Goal: Task Accomplishment & Management: Complete application form

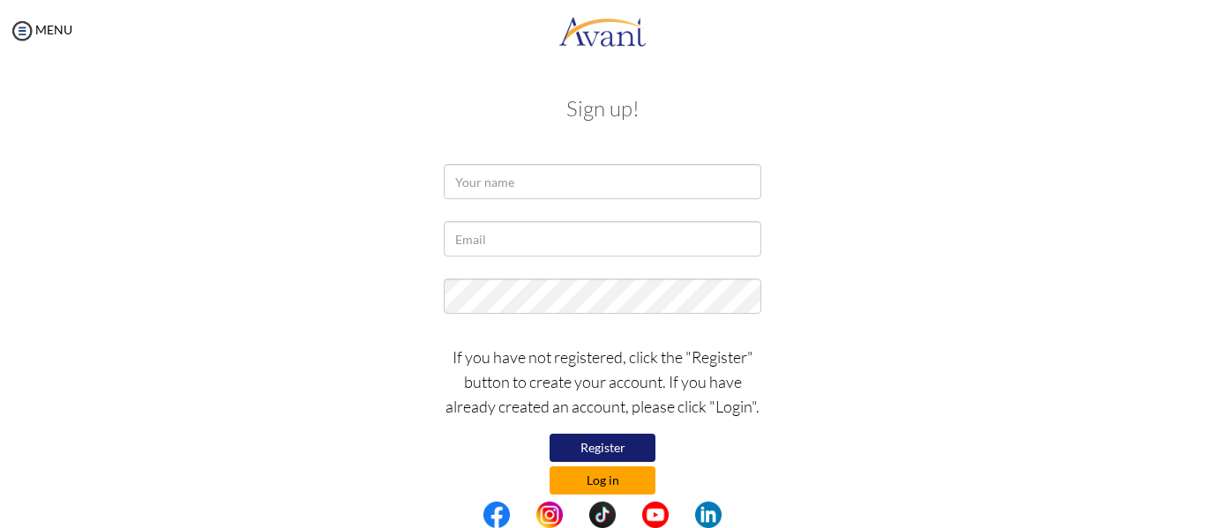
click at [603, 475] on button "Log in" at bounding box center [603, 481] width 106 height 28
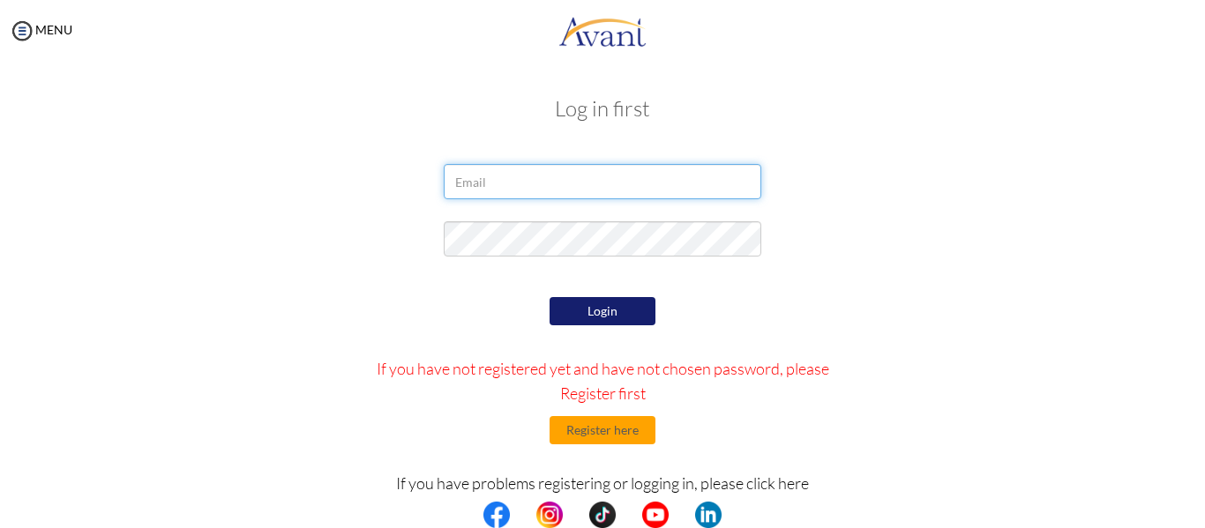
click at [476, 187] on input "email" at bounding box center [603, 181] width 318 height 35
type input "[EMAIL_ADDRESS][DOMAIN_NAME]"
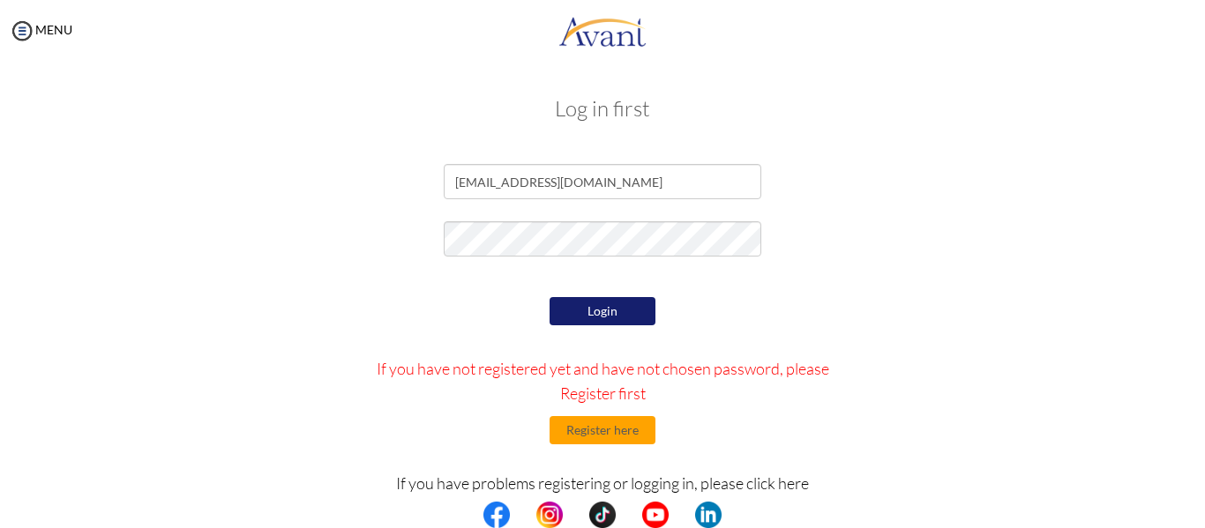
click at [568, 318] on button "Login" at bounding box center [603, 311] width 106 height 28
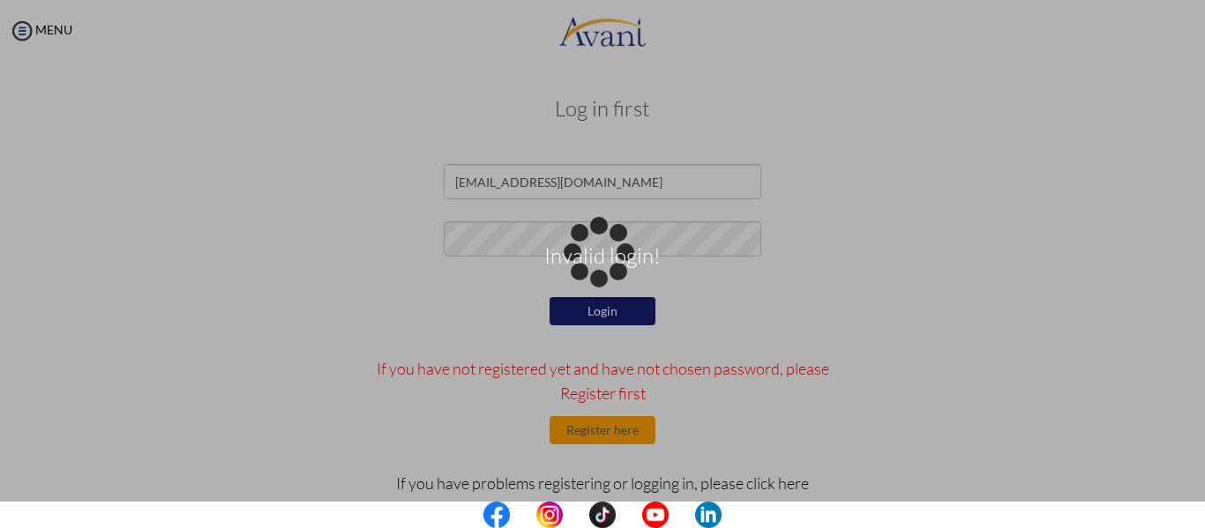
click at [590, 277] on div "Invalid login!" at bounding box center [602, 264] width 25 height 25
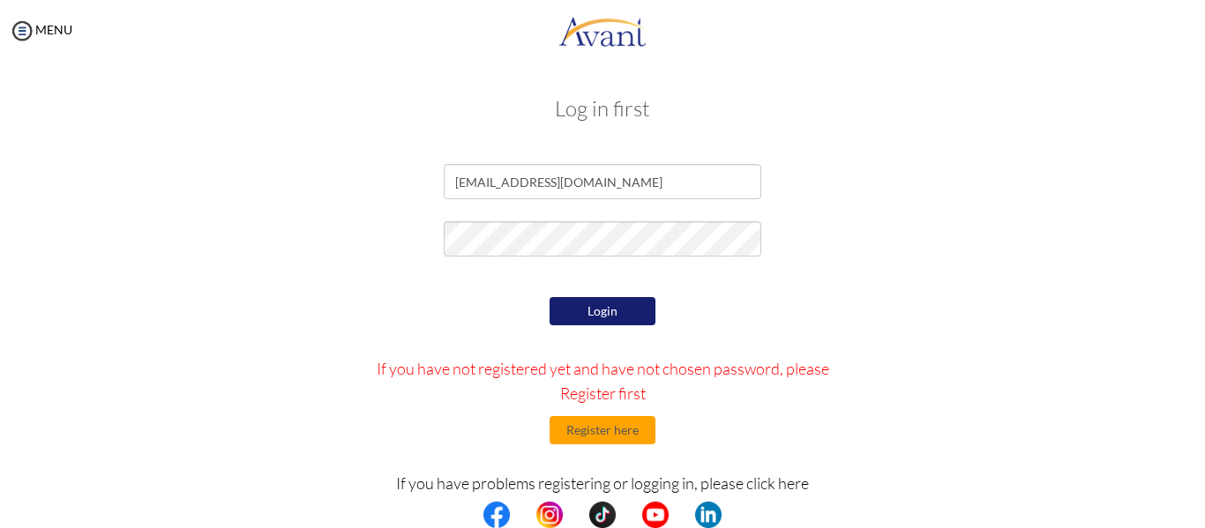
click at [568, 318] on button "Login" at bounding box center [603, 311] width 106 height 28
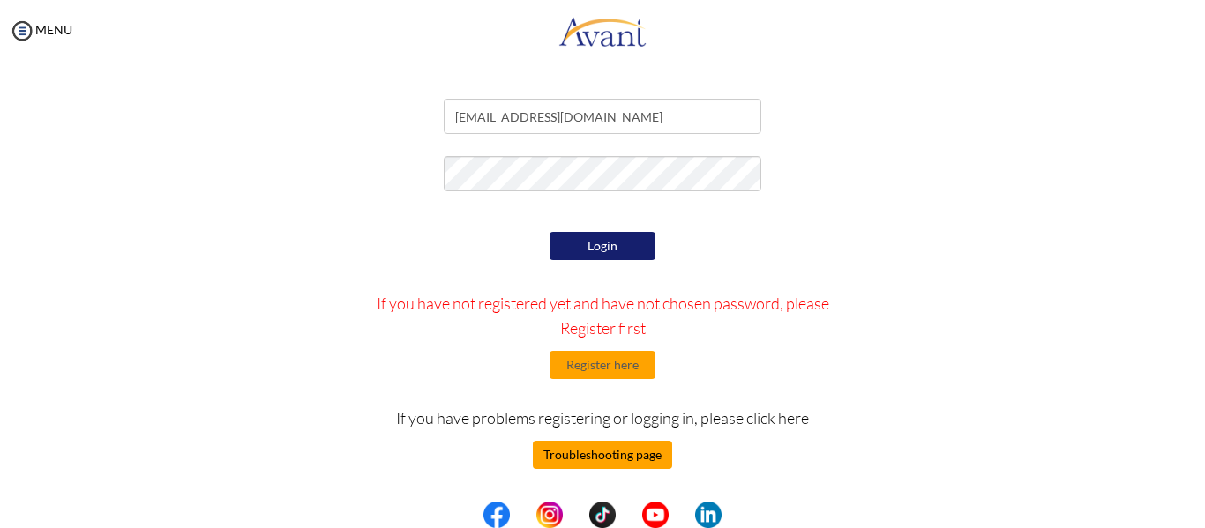
scroll to position [65, 0]
click at [597, 451] on button "Troubleshooting page" at bounding box center [602, 455] width 139 height 28
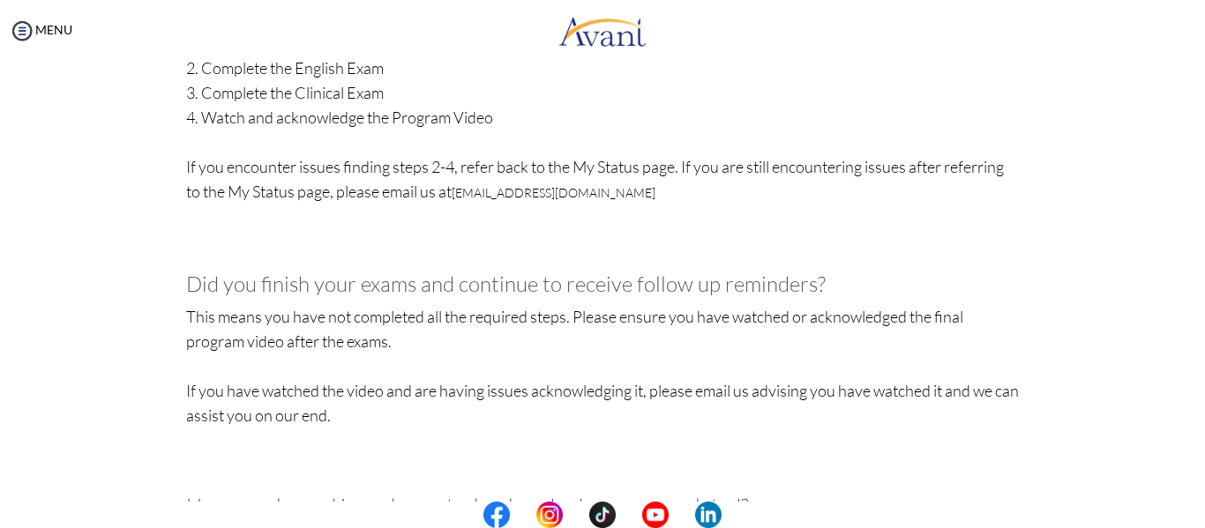
scroll to position [1094, 0]
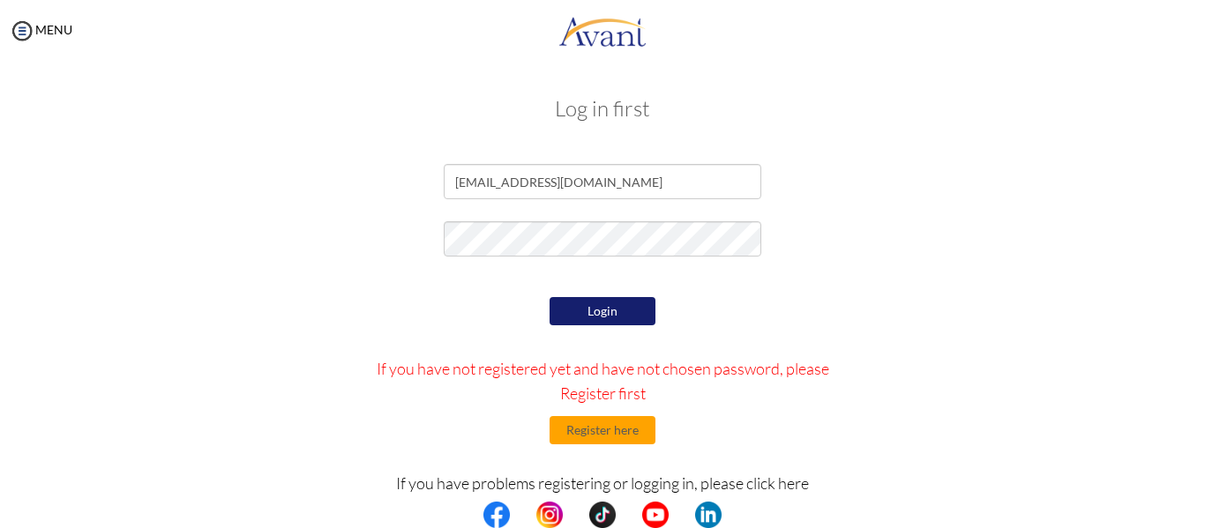
click at [617, 310] on button "Login" at bounding box center [603, 311] width 106 height 28
click at [594, 433] on button "Register here" at bounding box center [603, 430] width 106 height 28
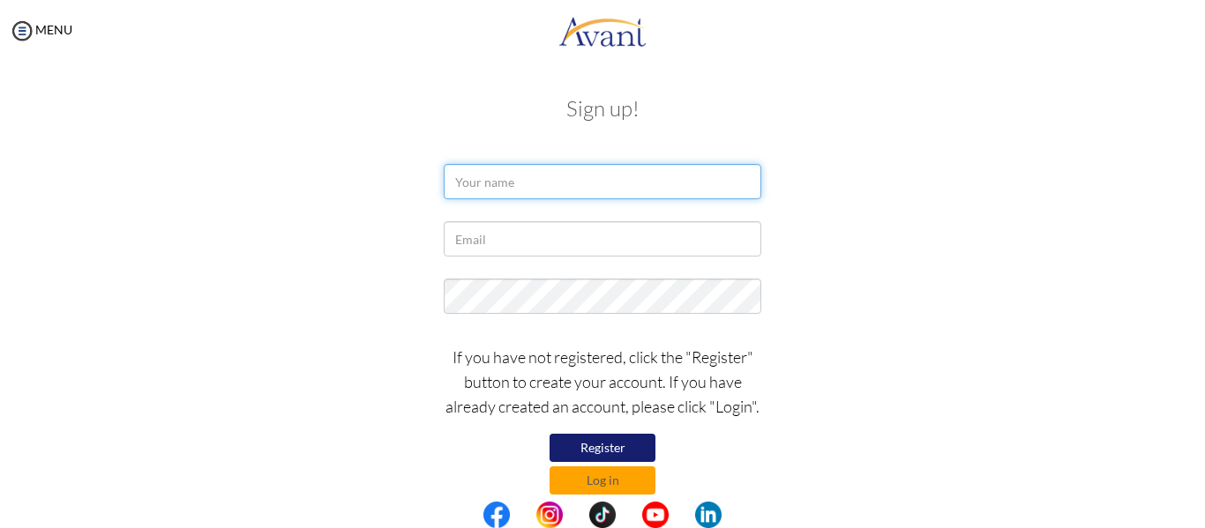
click at [556, 180] on input "text" at bounding box center [603, 181] width 318 height 35
type input "m"
type input "!"
type input "Margaret Nyabwa"
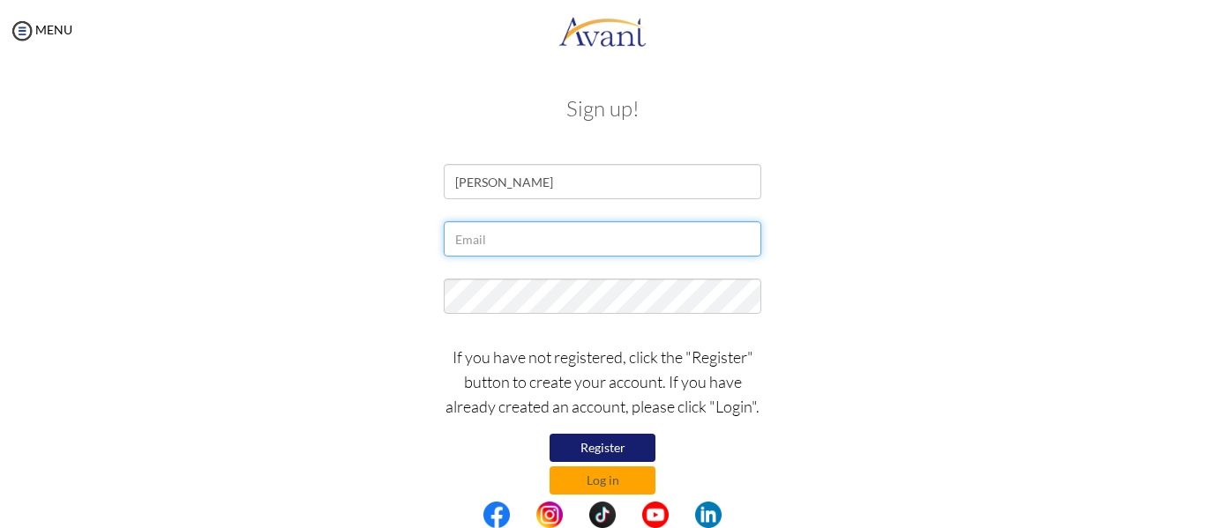
click at [533, 226] on input "text" at bounding box center [603, 238] width 318 height 35
type input "[EMAIL_ADDRESS][DOMAIN_NAME]"
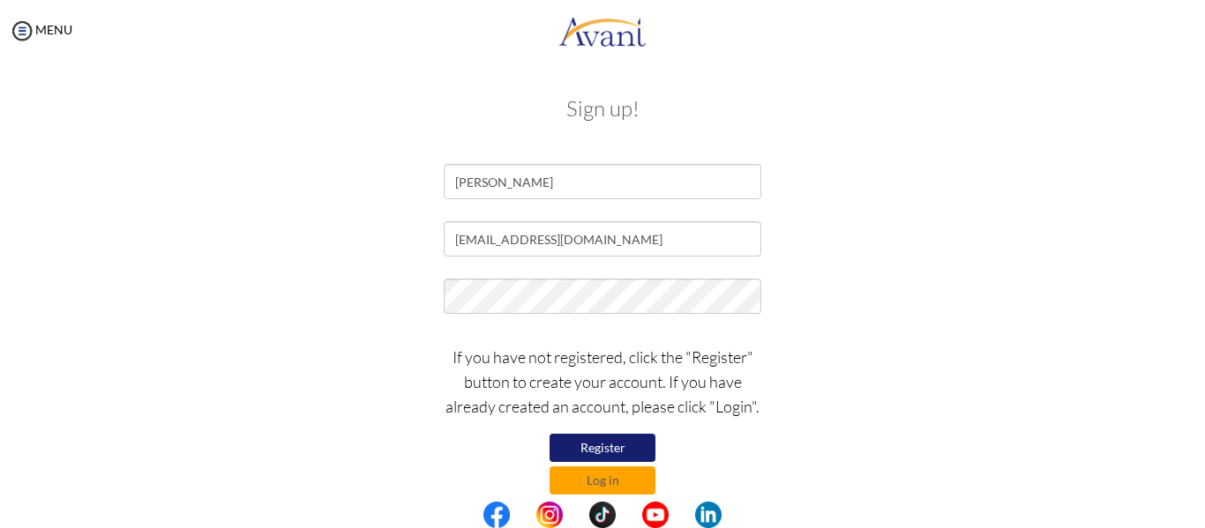
click at [576, 460] on button "Register" at bounding box center [603, 448] width 106 height 28
click at [606, 482] on button "Log in" at bounding box center [603, 481] width 106 height 28
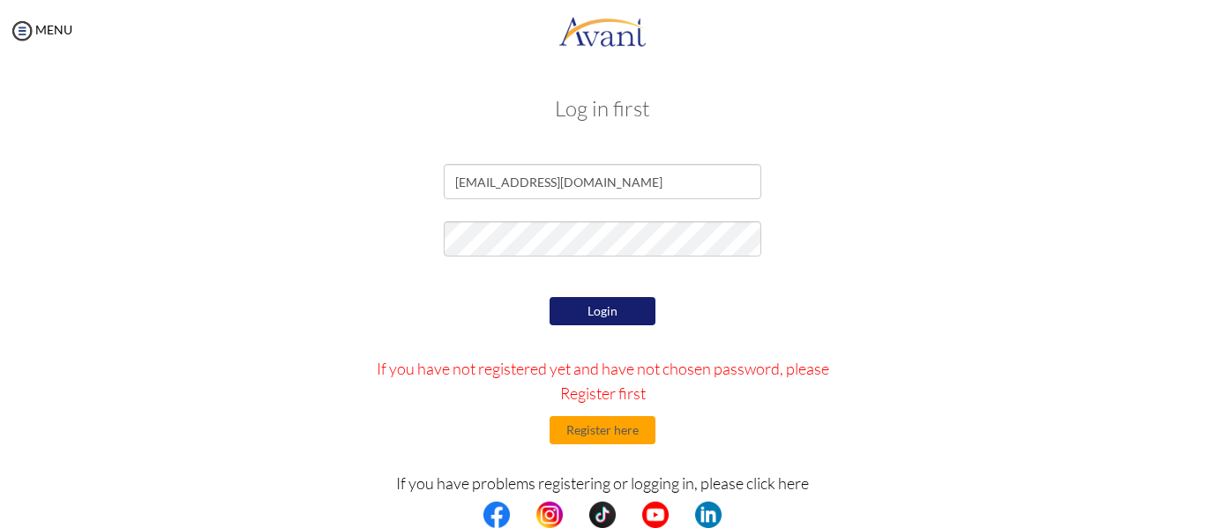
click at [591, 314] on button "Login" at bounding box center [603, 311] width 106 height 28
click at [26, 25] on img at bounding box center [22, 31] width 26 height 26
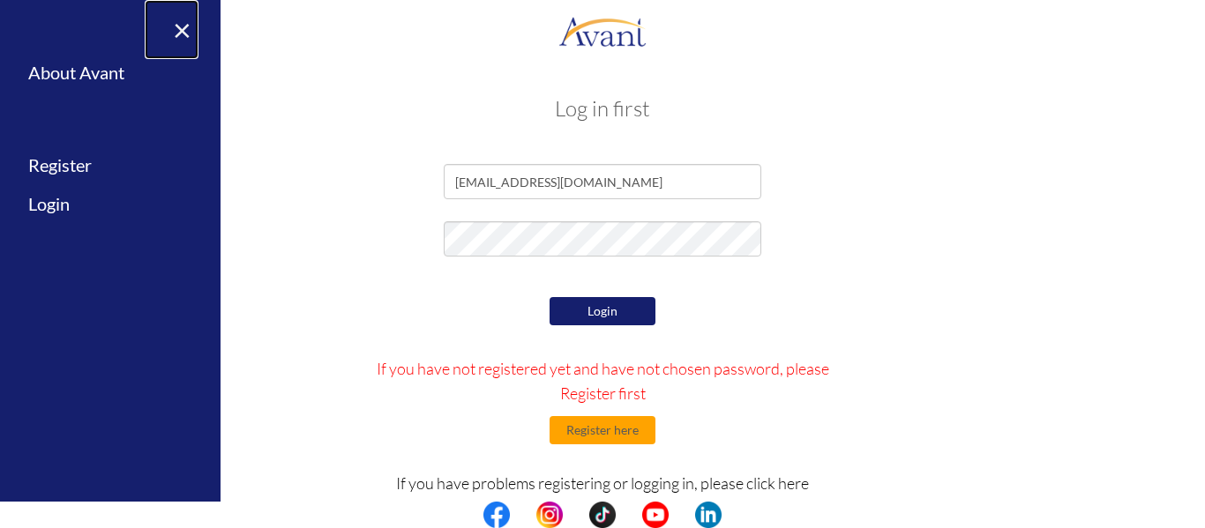
click at [187, 20] on link "×" at bounding box center [172, 29] width 54 height 59
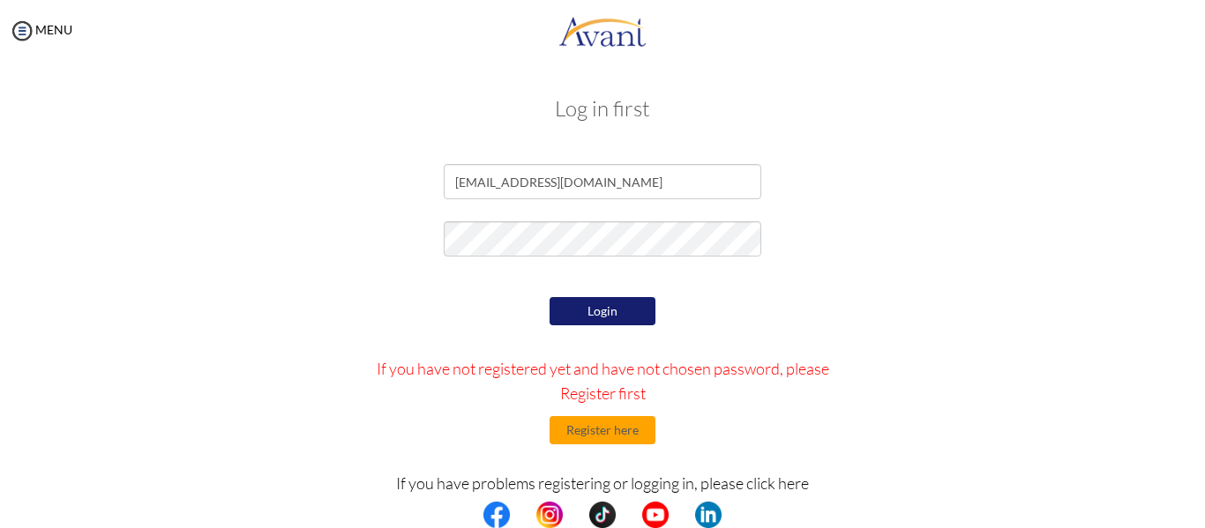
click at [560, 307] on button "Login" at bounding box center [603, 311] width 106 height 28
click at [594, 324] on button "Login" at bounding box center [603, 311] width 106 height 28
click at [844, 340] on div "Login If you have not registered yet and have not chosen password, please Regis…" at bounding box center [603, 459] width 516 height 332
click at [1150, 284] on div "Log in first margaretnyabwa@gmail.com Login If you have not registered yet and …" at bounding box center [603, 358] width 1170 height 558
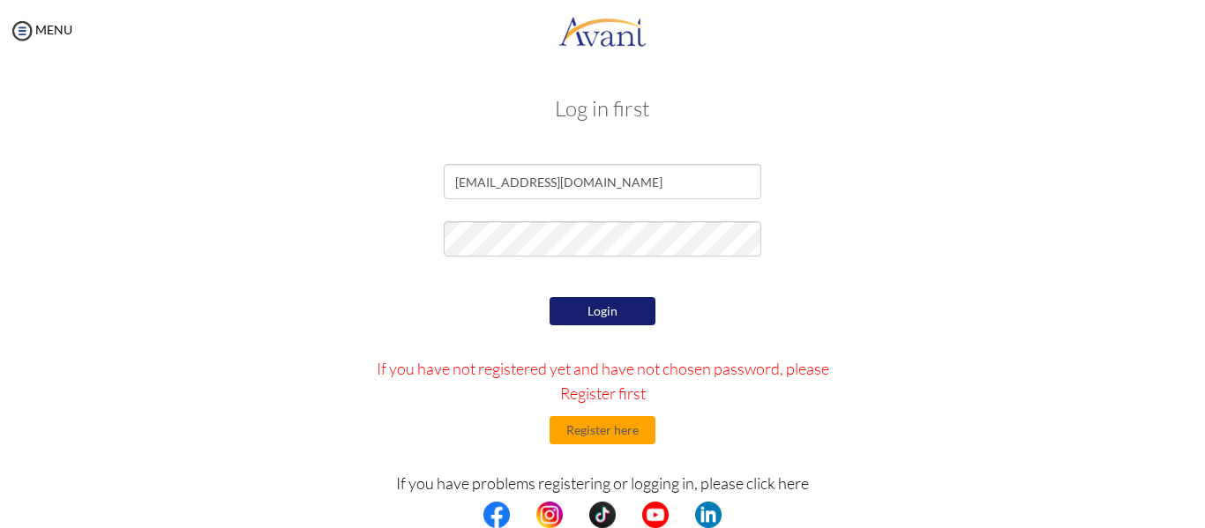
scroll to position [65, 0]
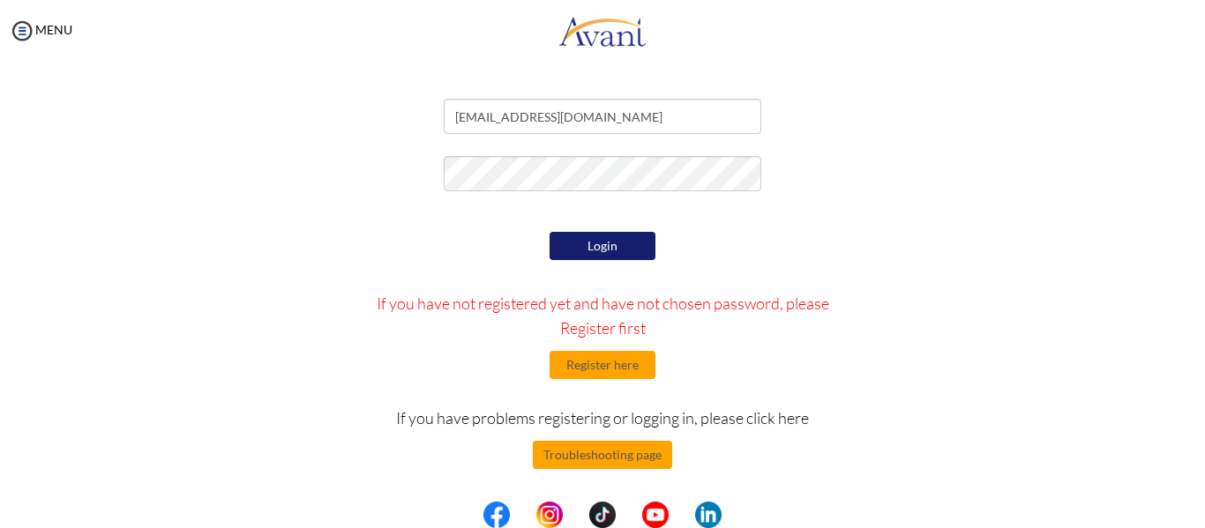
click at [560, 240] on button "Login" at bounding box center [603, 246] width 106 height 28
click at [602, 243] on button "Login" at bounding box center [603, 246] width 106 height 28
click at [555, 245] on button "Login" at bounding box center [603, 246] width 106 height 28
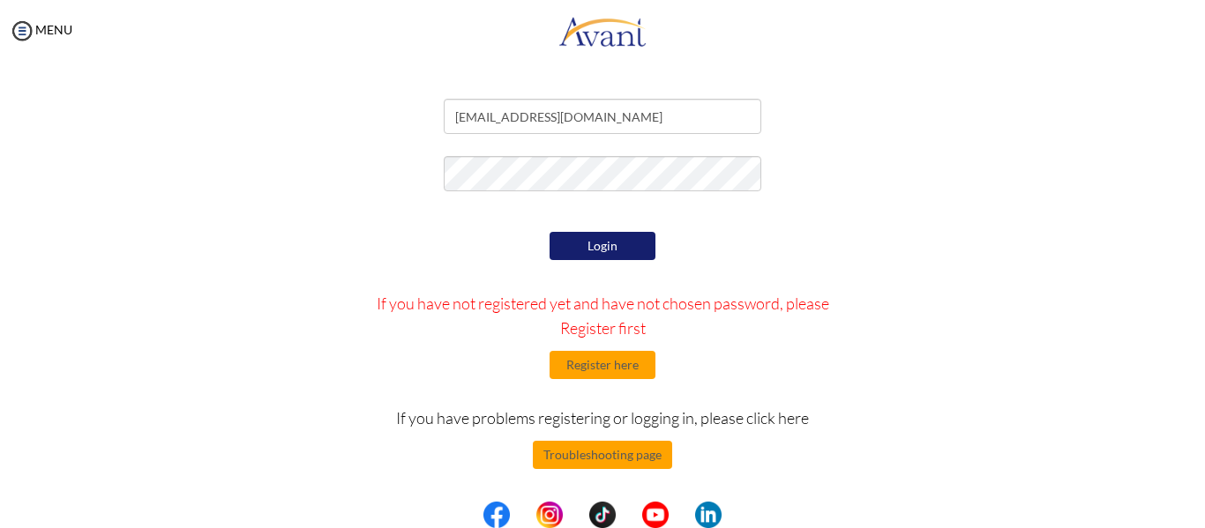
click at [580, 235] on button "Login" at bounding box center [603, 246] width 106 height 28
click at [575, 242] on button "Login" at bounding box center [603, 246] width 106 height 28
click at [618, 242] on button "Login" at bounding box center [603, 246] width 106 height 28
click at [554, 258] on button "Login" at bounding box center [603, 246] width 106 height 28
click at [505, 118] on input "[EMAIL_ADDRESS][DOMAIN_NAME]" at bounding box center [603, 116] width 318 height 35
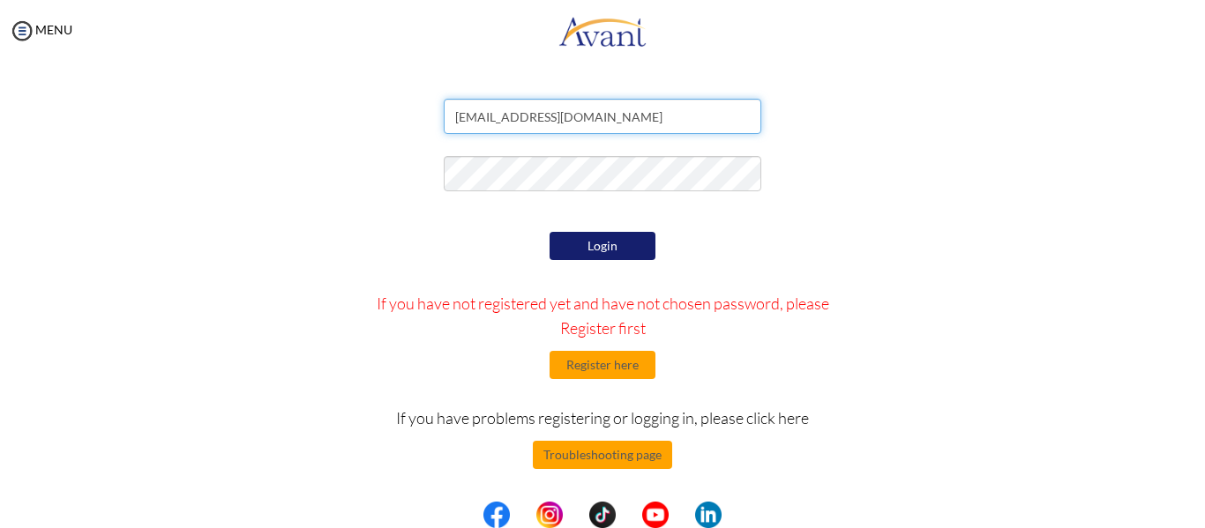
click at [609, 114] on input "[EMAIL_ADDRESS][DOMAIN_NAME]" at bounding box center [603, 116] width 318 height 35
click at [629, 253] on button "Login" at bounding box center [603, 246] width 106 height 28
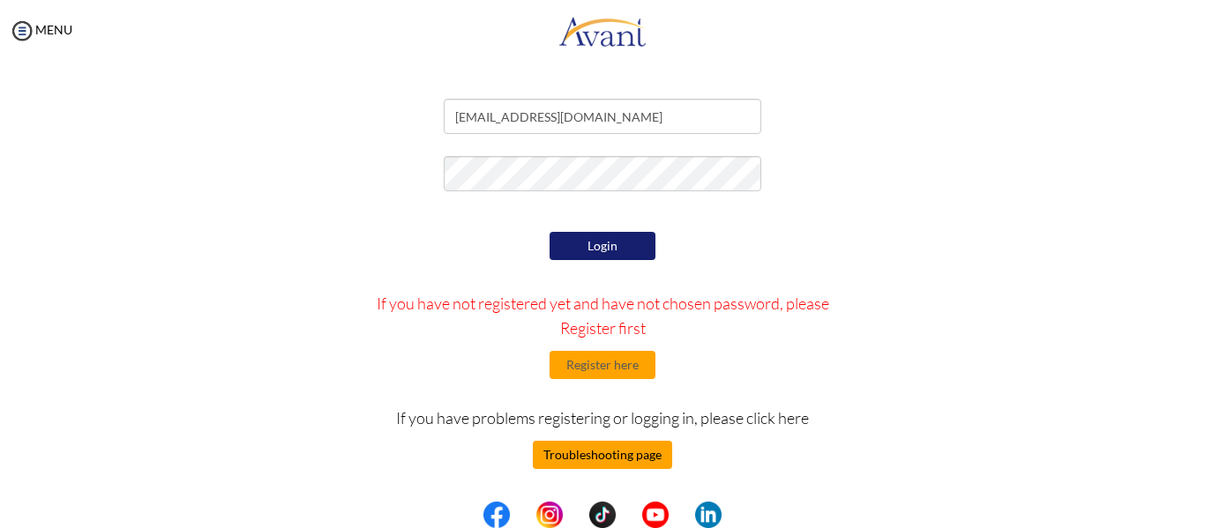
click at [565, 461] on button "Troubleshooting page" at bounding box center [602, 455] width 139 height 28
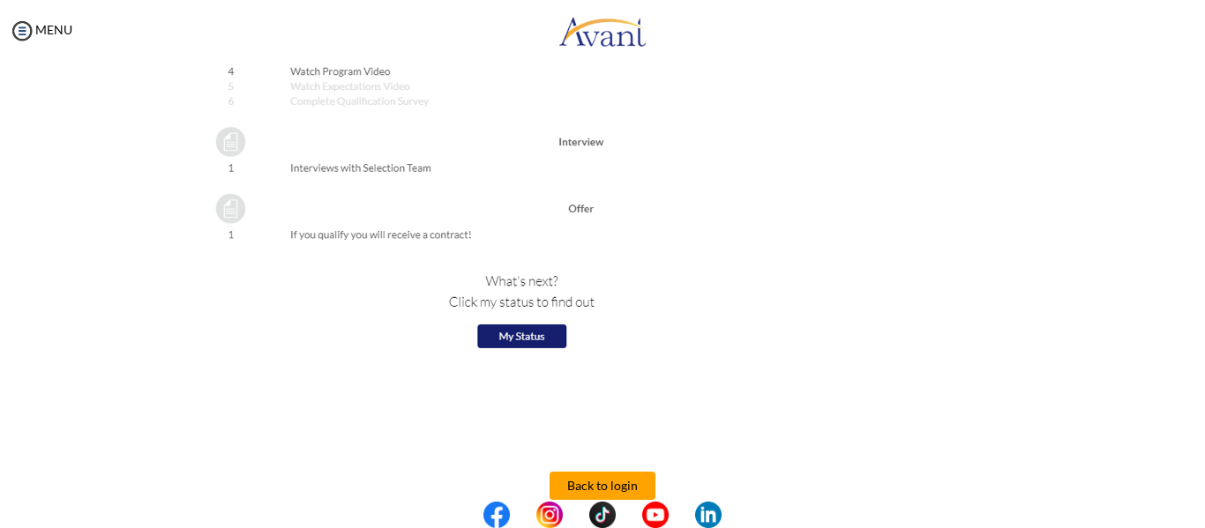
scroll to position [2036, 0]
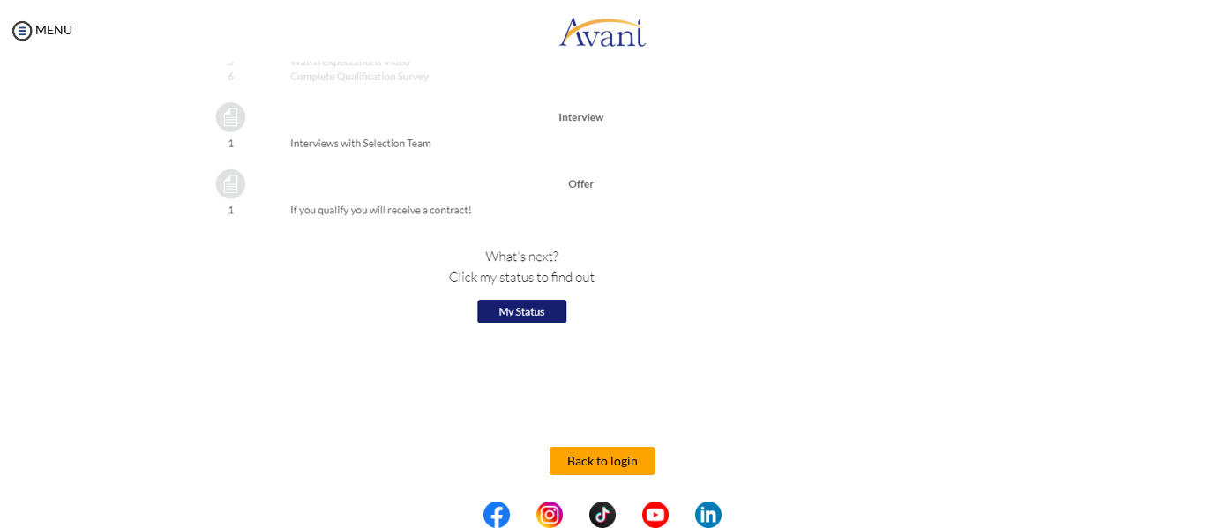
click at [550, 305] on img at bounding box center [445, 56] width 518 height 564
click at [515, 305] on img at bounding box center [445, 56] width 518 height 564
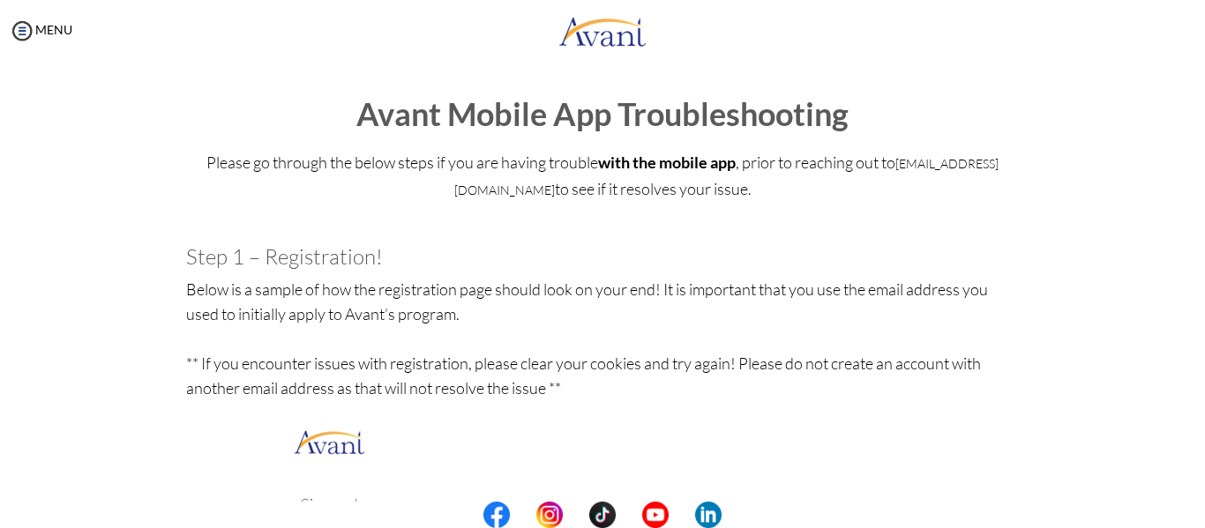
scroll to position [35, 0]
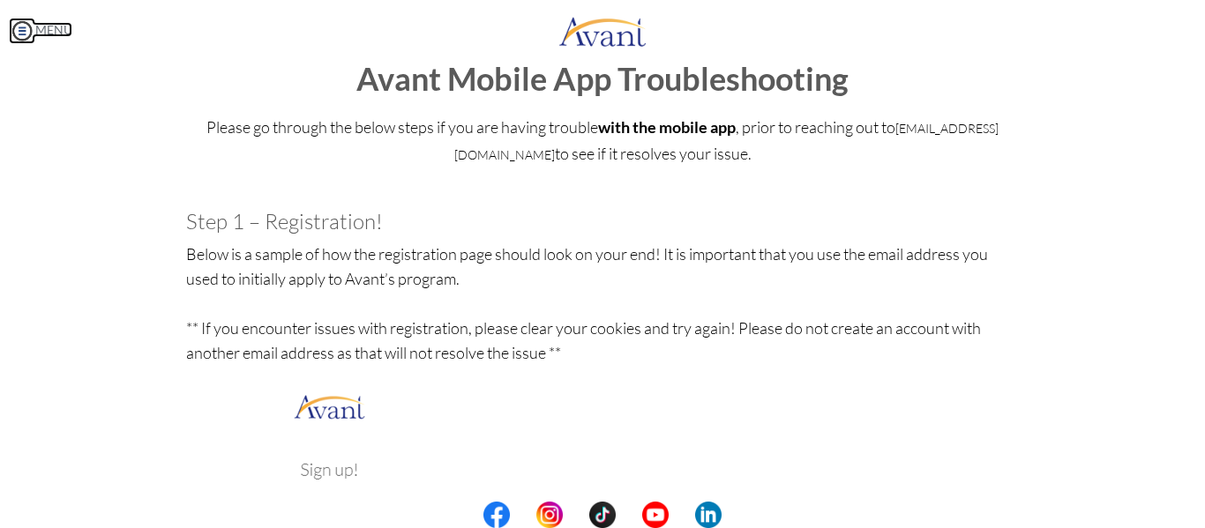
click at [25, 34] on img at bounding box center [22, 31] width 26 height 26
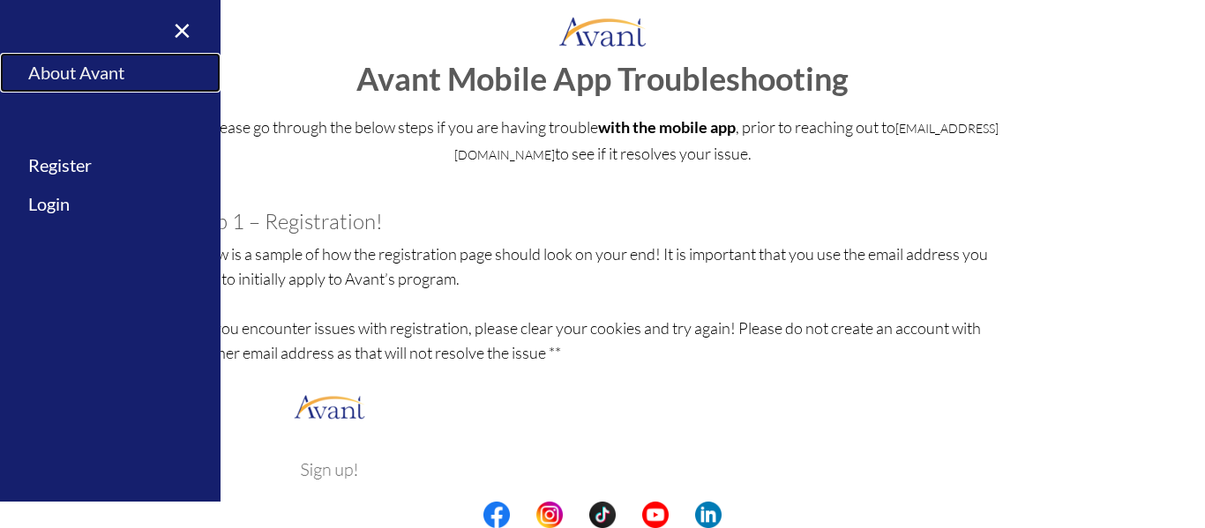
click at [57, 71] on link "About Avant" at bounding box center [110, 73] width 221 height 40
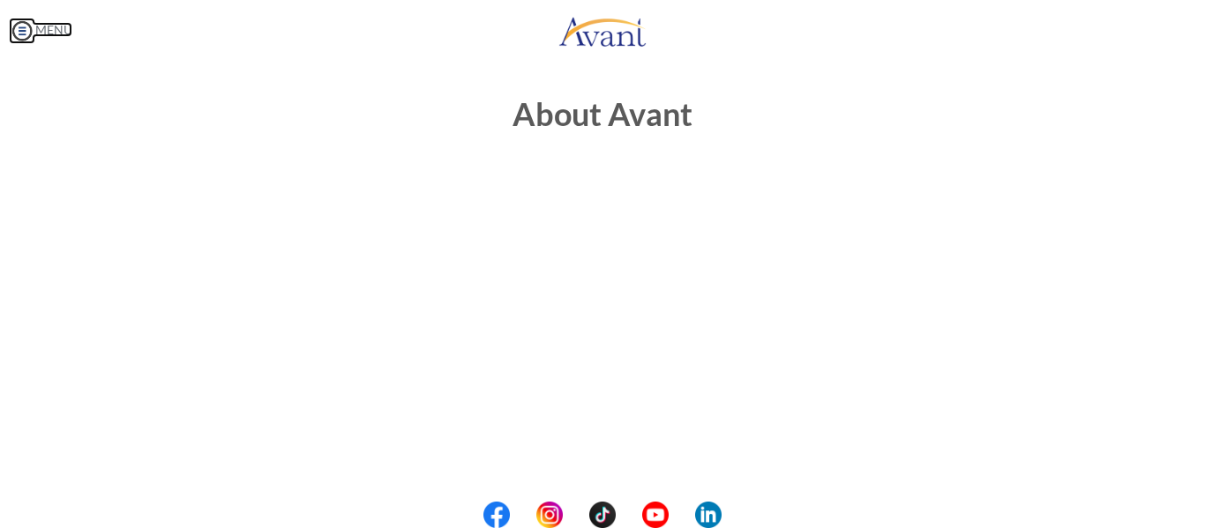
click at [27, 29] on img at bounding box center [22, 31] width 26 height 26
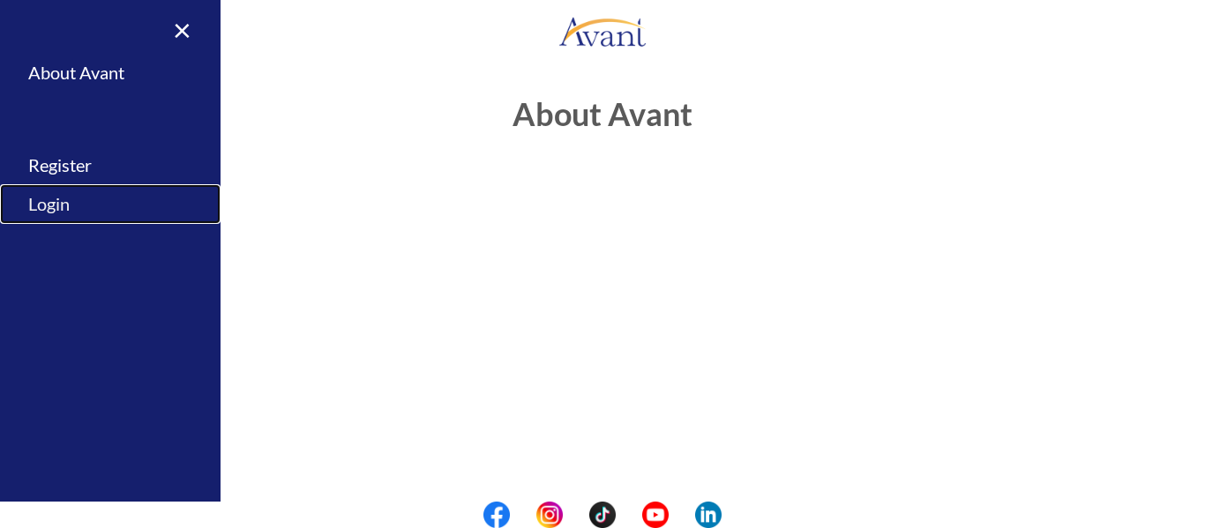
click at [50, 196] on link "Login" at bounding box center [110, 204] width 221 height 40
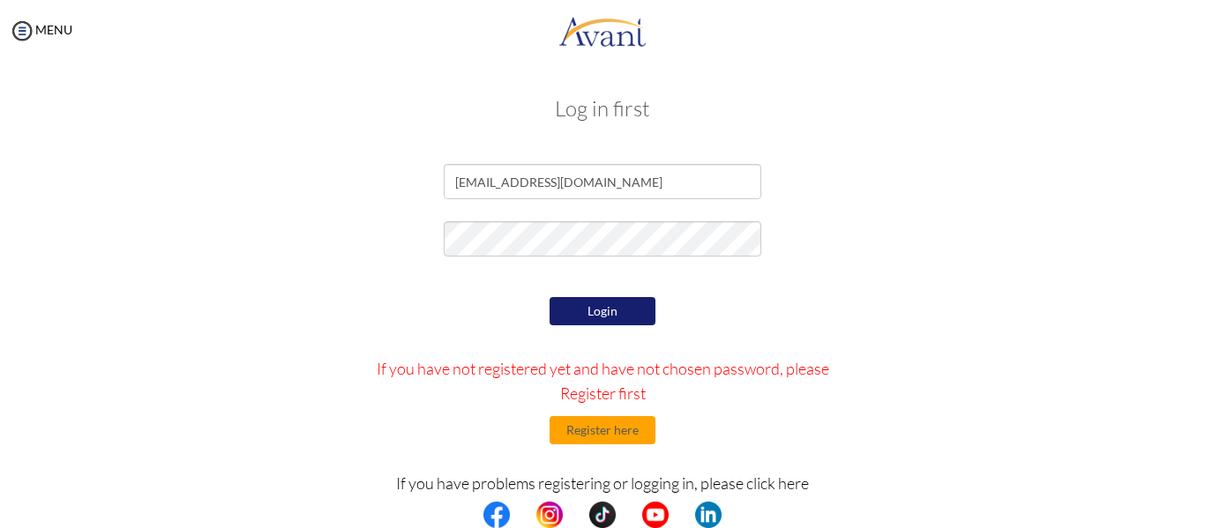
click at [594, 310] on button "Login" at bounding box center [603, 311] width 106 height 28
click at [554, 297] on button "Login" at bounding box center [603, 311] width 106 height 28
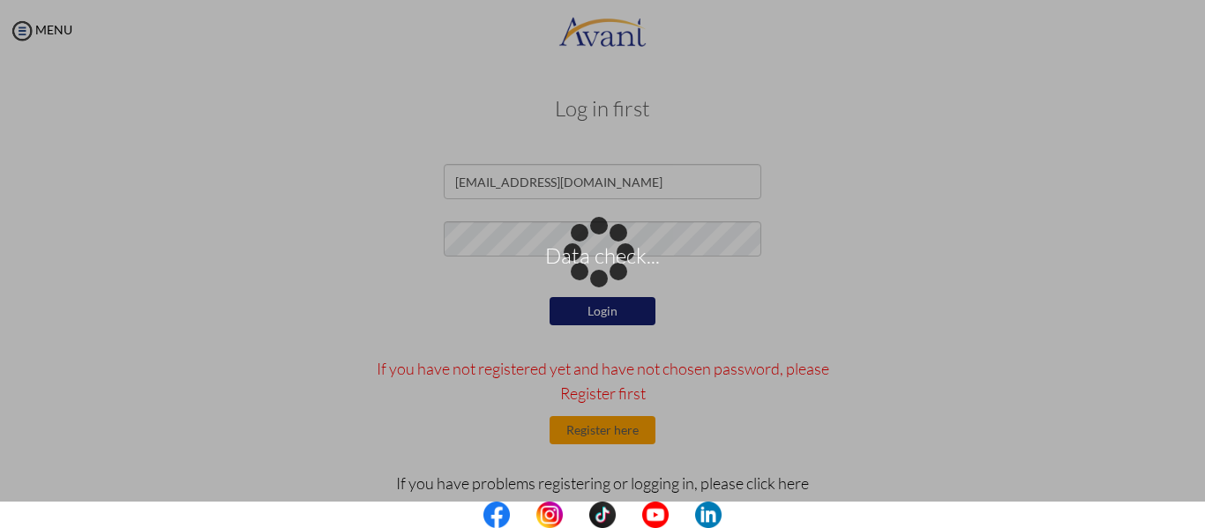
click at [590, 277] on div "Data check..." at bounding box center [602, 264] width 25 height 25
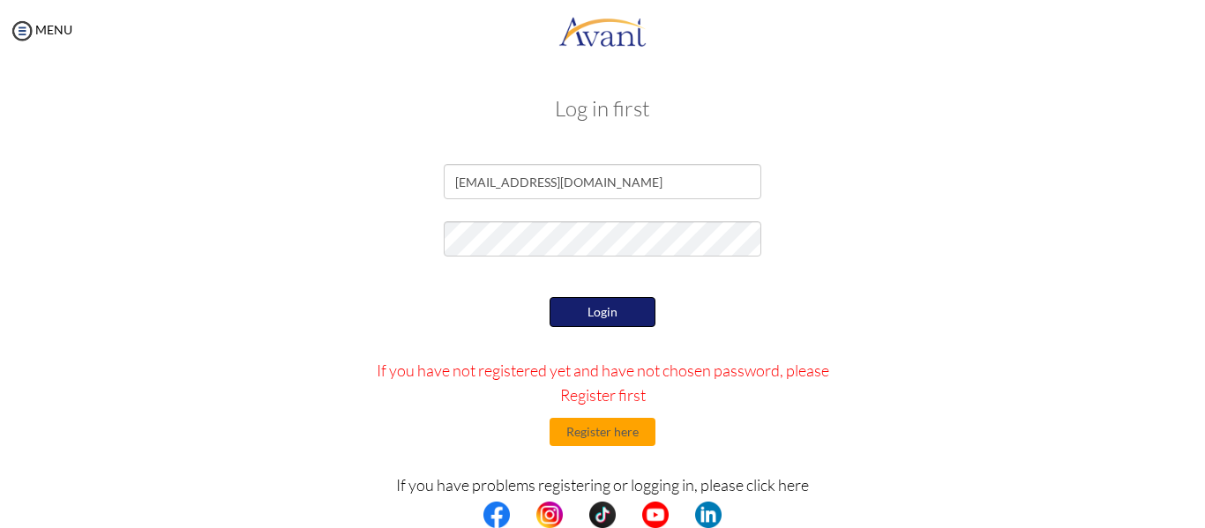
click at [565, 320] on button "Login" at bounding box center [603, 312] width 106 height 30
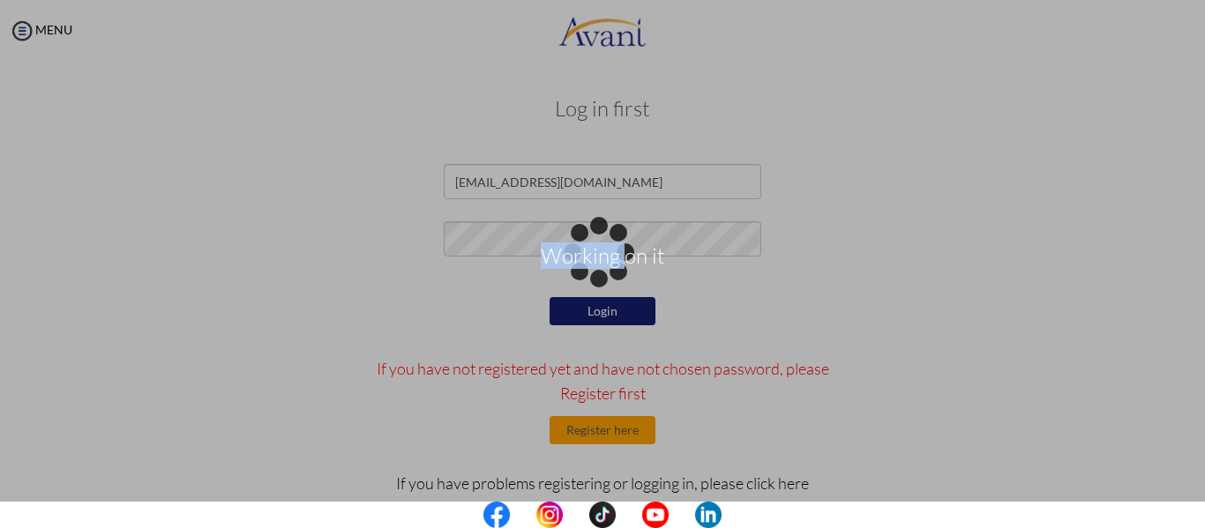
click at [590, 277] on div "Working on it" at bounding box center [602, 264] width 25 height 25
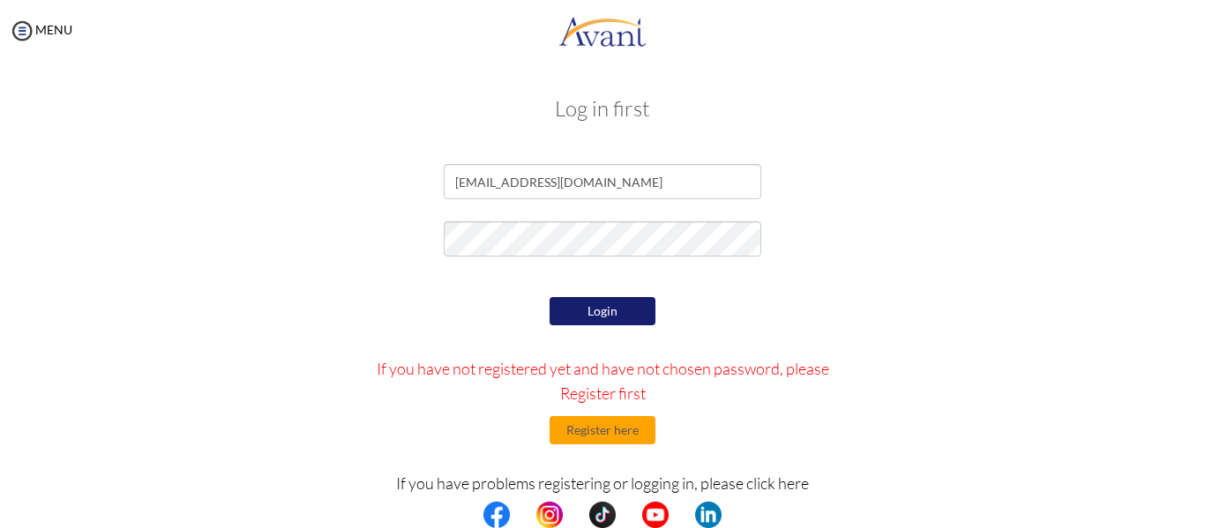
click at [572, 307] on button "Login" at bounding box center [603, 311] width 106 height 28
click at [696, 413] on div "Login If you have not registered yet and have not chosen password, please Regis…" at bounding box center [603, 459] width 516 height 332
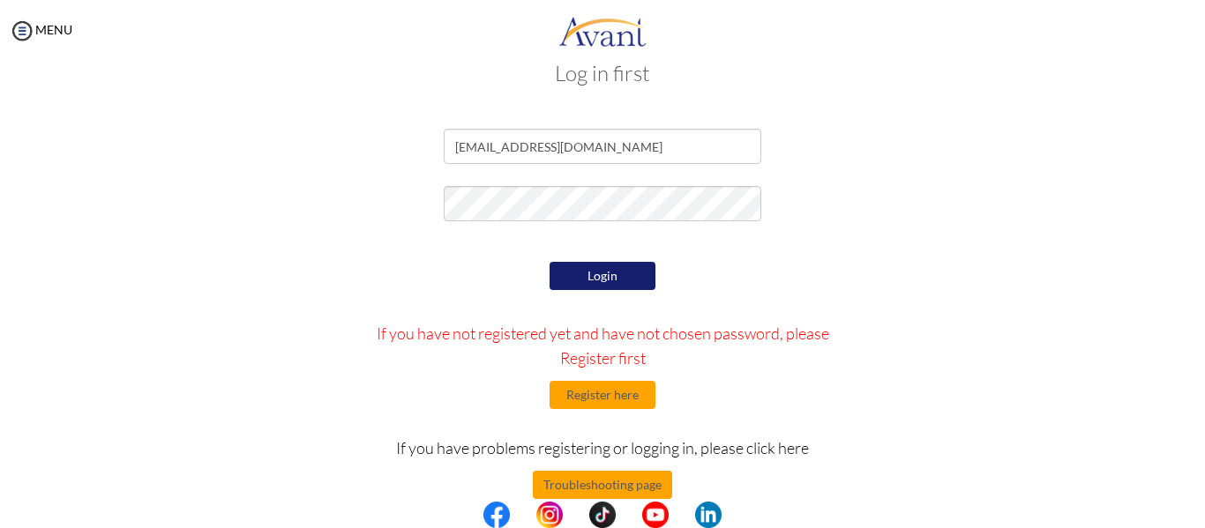
scroll to position [65, 0]
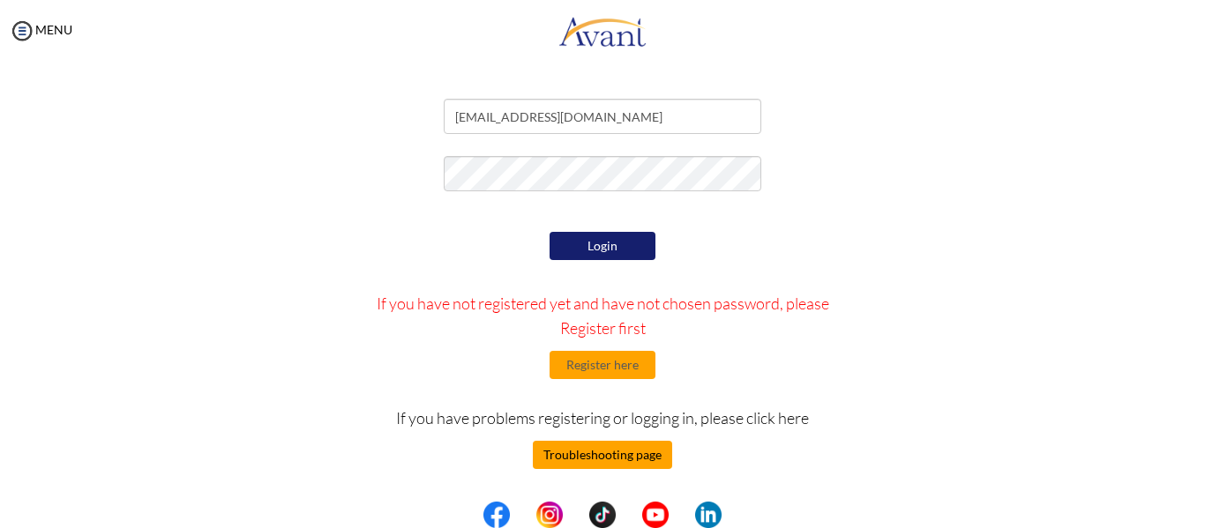
click at [604, 457] on button "Troubleshooting page" at bounding box center [602, 455] width 139 height 28
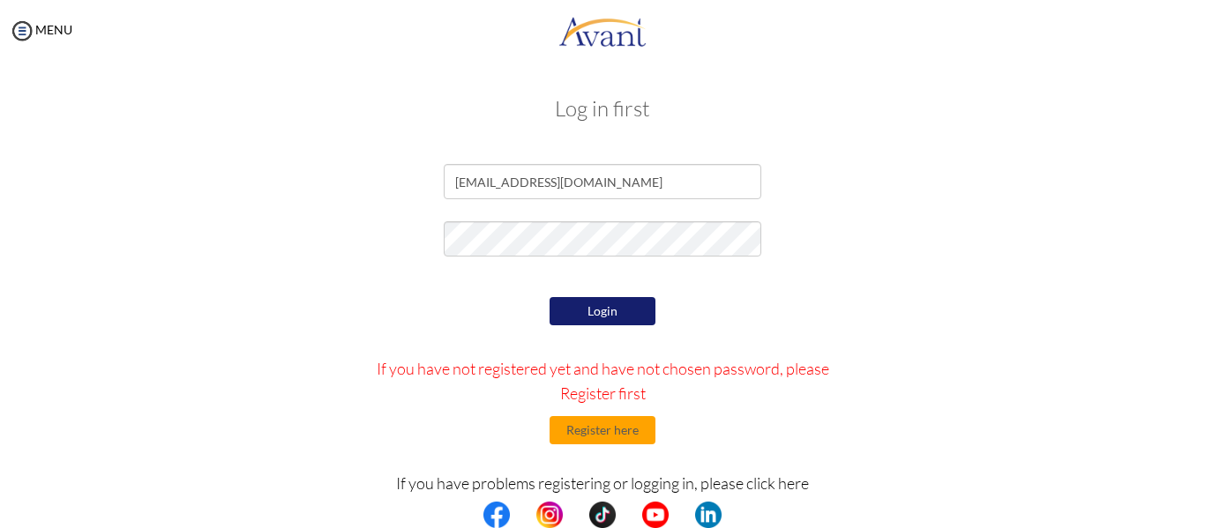
click at [755, 458] on div "Login If you have not registered yet and have not chosen password, please Regis…" at bounding box center [603, 459] width 516 height 332
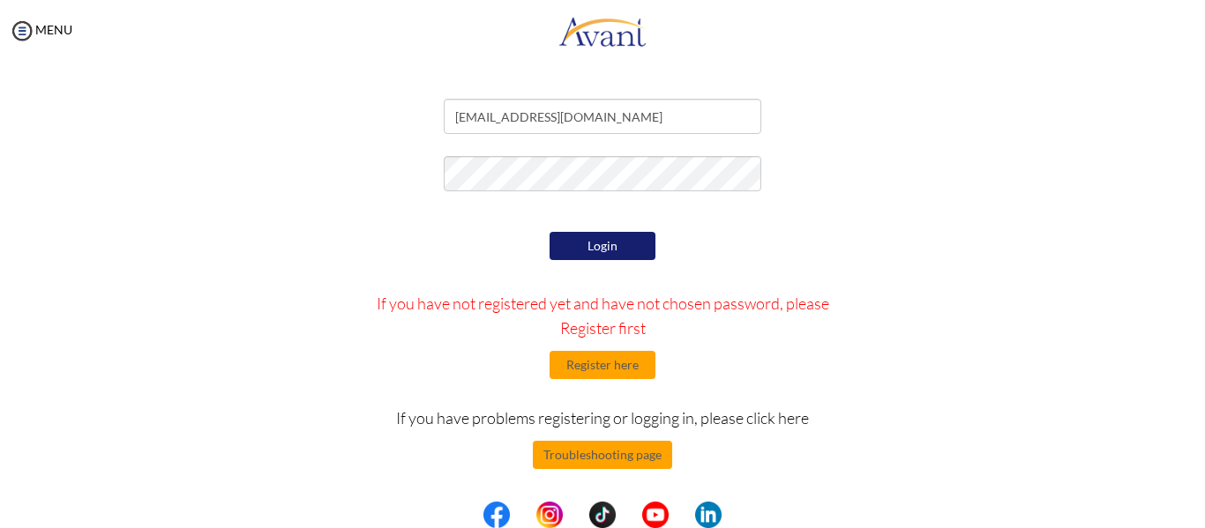
click at [617, 440] on div "Login If you have not registered yet and have not chosen password, please Regis…" at bounding box center [603, 394] width 516 height 332
click at [591, 472] on div "Login If you have not registered yet and have not chosen password, please Regis…" at bounding box center [603, 394] width 516 height 332
click at [592, 459] on button "Troubleshooting page" at bounding box center [602, 455] width 139 height 28
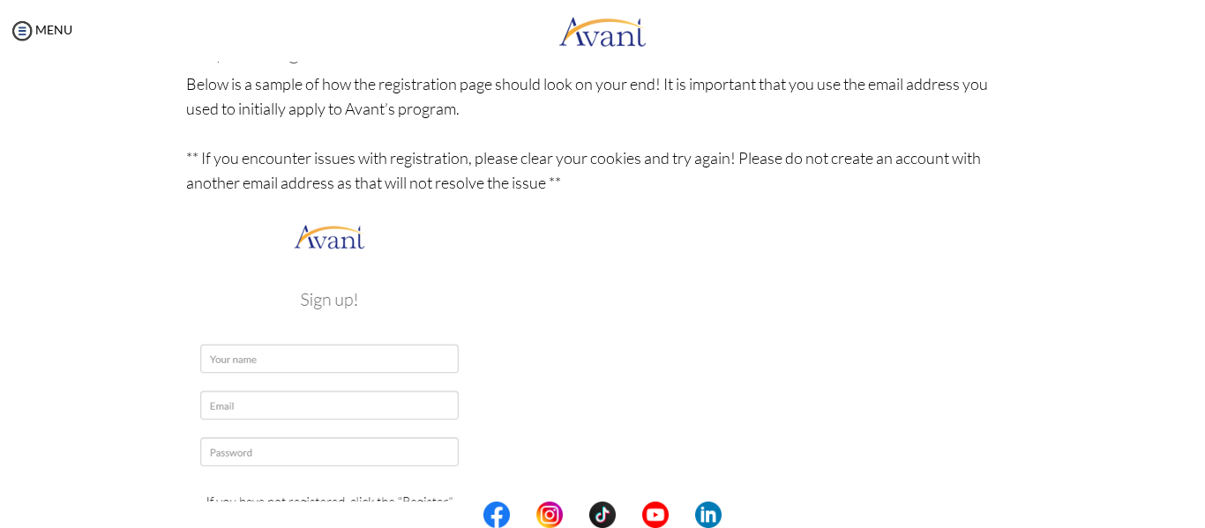
scroll to position [247, 0]
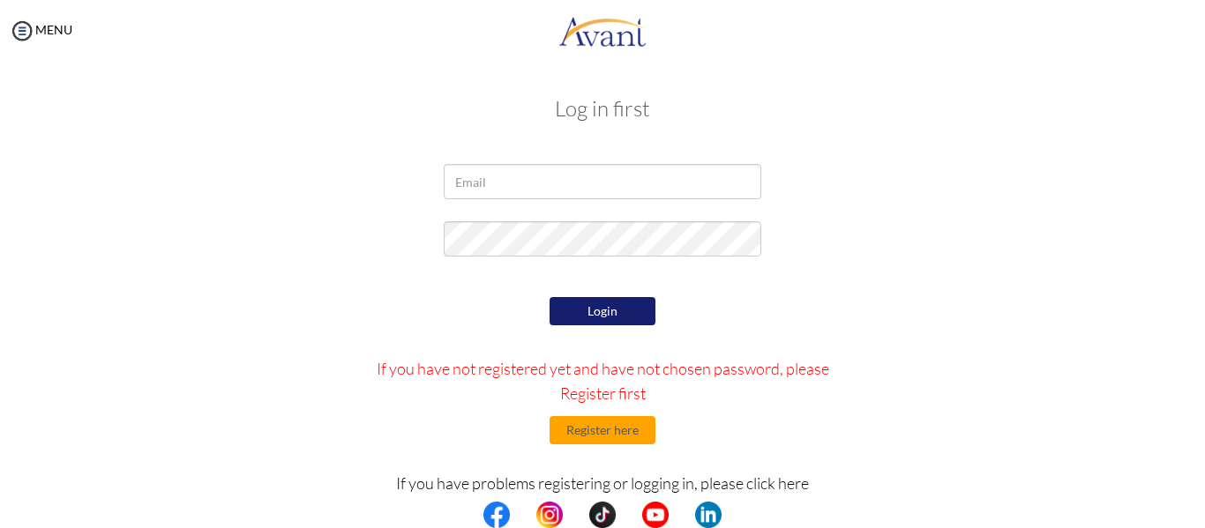
drag, startPoint x: 1036, startPoint y: 3, endPoint x: 826, endPoint y: 128, distance: 245.2
click at [826, 128] on div "Log in first Login If you have not registered yet and have not chosen password,…" at bounding box center [602, 358] width 1032 height 558
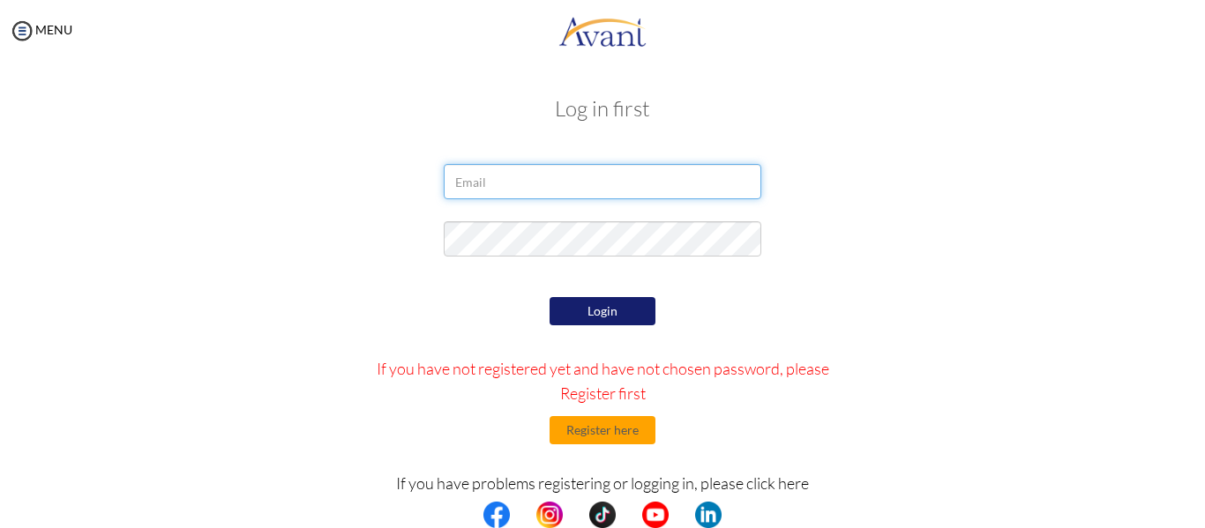
click at [512, 182] on input "email" at bounding box center [603, 181] width 318 height 35
type input "[EMAIL_ADDRESS][DOMAIN_NAME]"
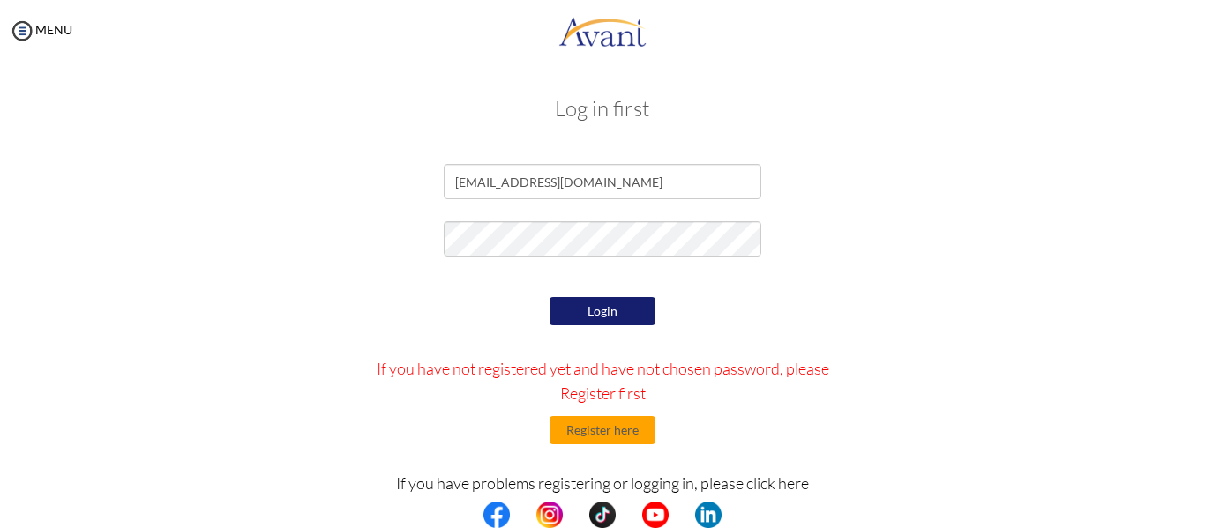
click at [567, 320] on button "Login" at bounding box center [603, 311] width 106 height 28
click at [560, 307] on button "Login" at bounding box center [603, 311] width 106 height 28
